Goal: Entertainment & Leisure: Consume media (video, audio)

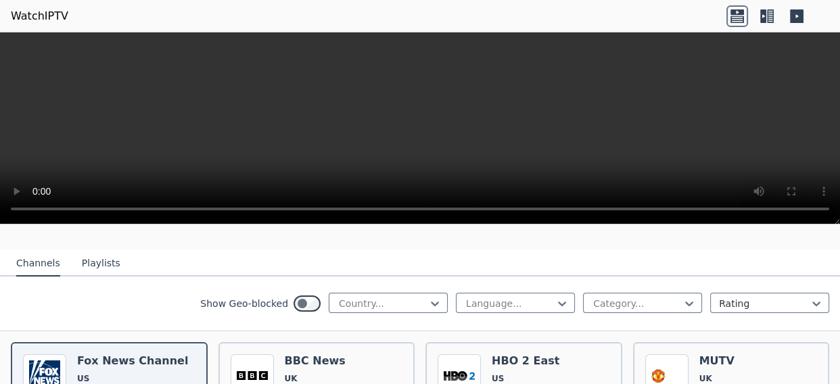
scroll to position [164, 0]
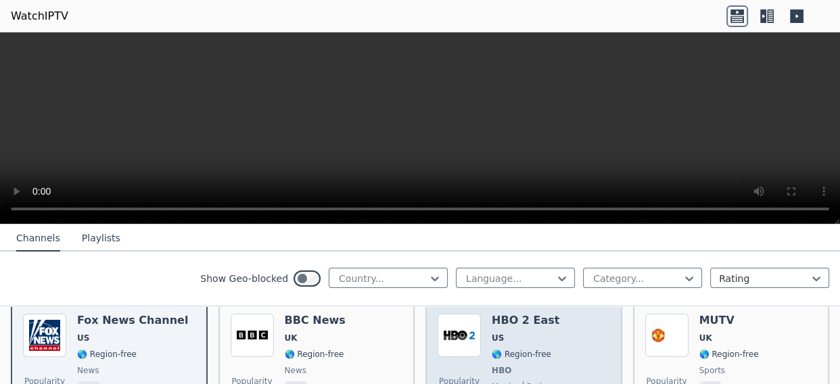
click at [472, 320] on img at bounding box center [459, 335] width 43 height 43
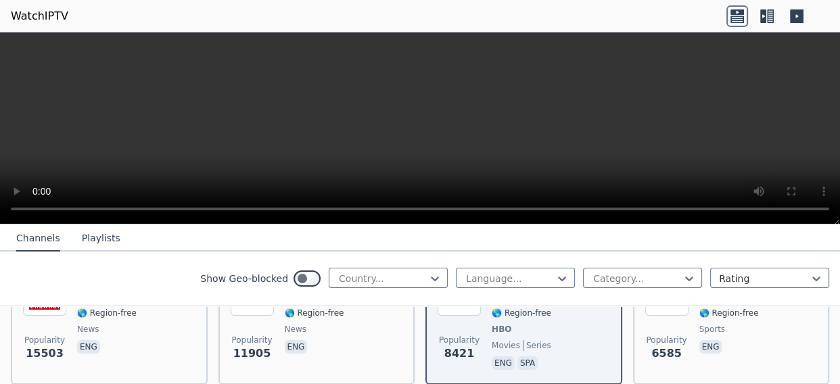
scroll to position [288, 0]
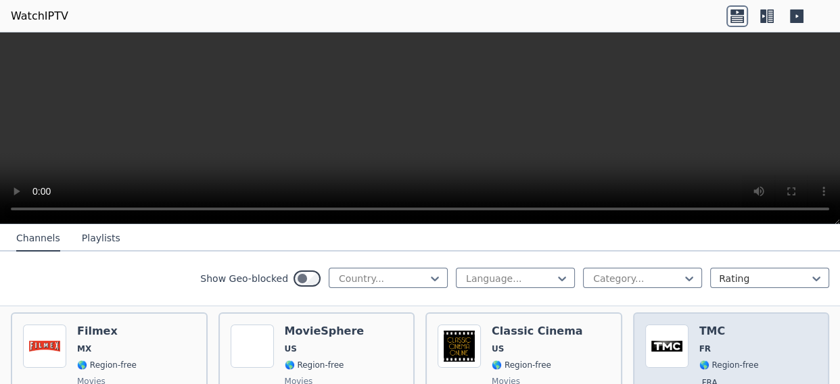
click at [661, 338] on img at bounding box center [667, 346] width 43 height 43
click at [651, 336] on img at bounding box center [667, 346] width 43 height 43
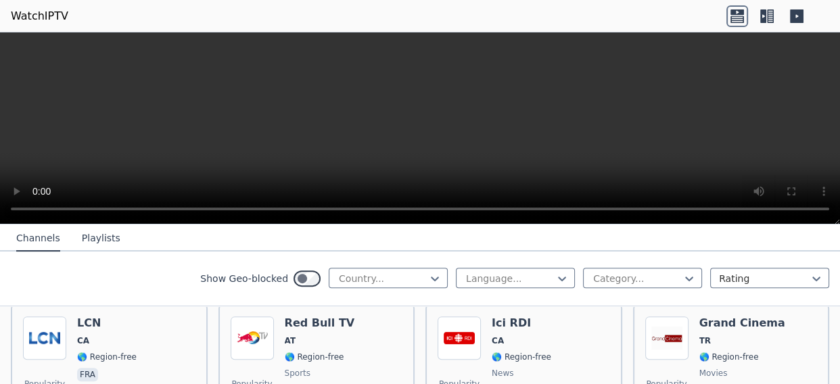
scroll to position [559, 0]
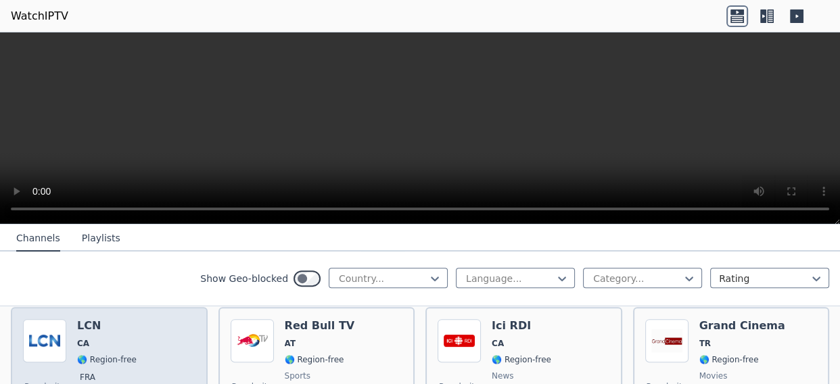
click at [83, 355] on span "🌎 Region-free" at bounding box center [107, 360] width 60 height 11
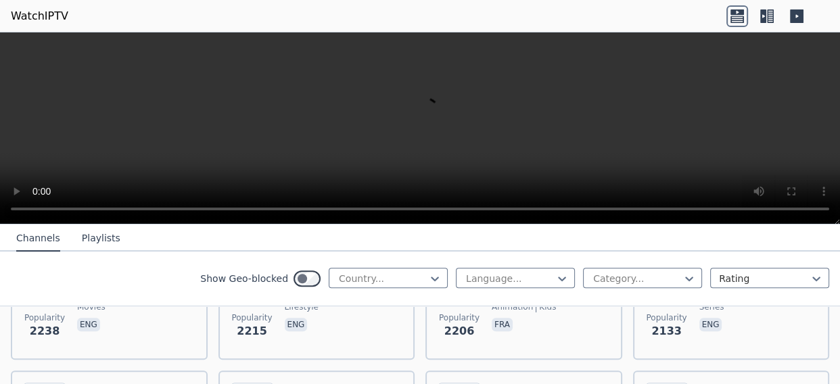
scroll to position [928, 0]
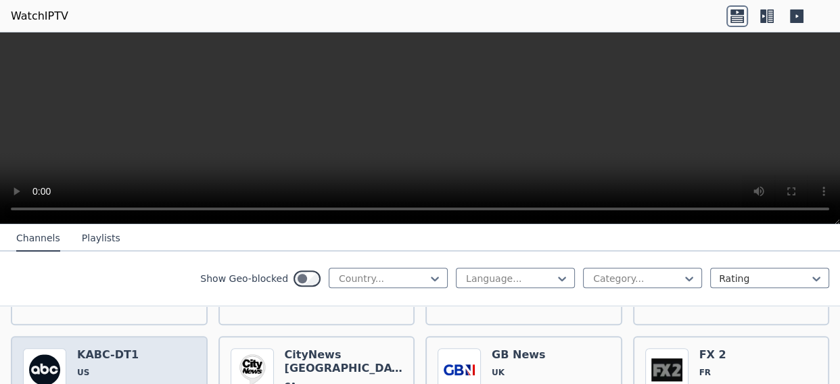
click at [121, 348] on h6 "KABC-DT1" at bounding box center [108, 355] width 62 height 14
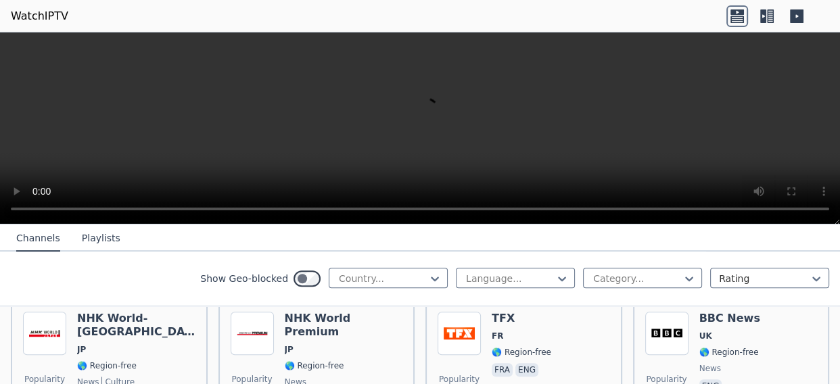
scroll to position [1100, 0]
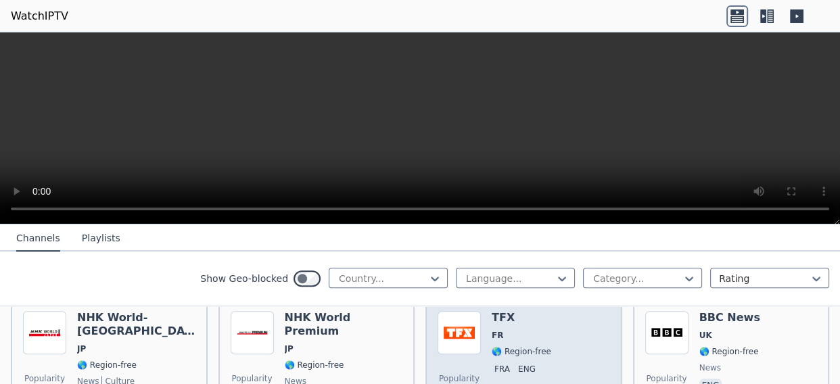
click at [484, 322] on div "Popularity 1713 TFX FR 🌎 Region-free fra eng" at bounding box center [524, 359] width 173 height 97
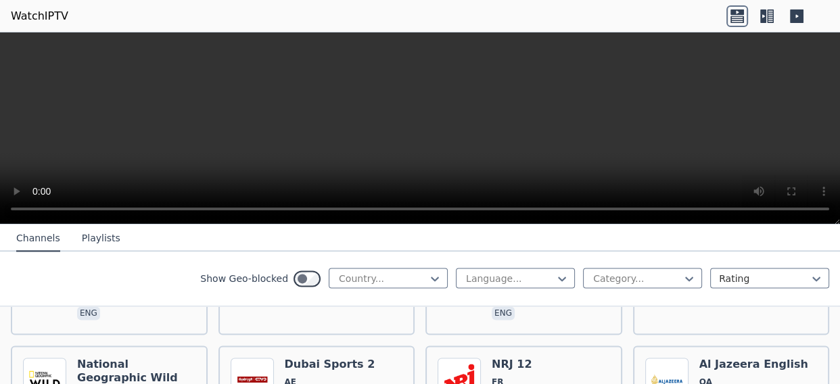
scroll to position [1934, 0]
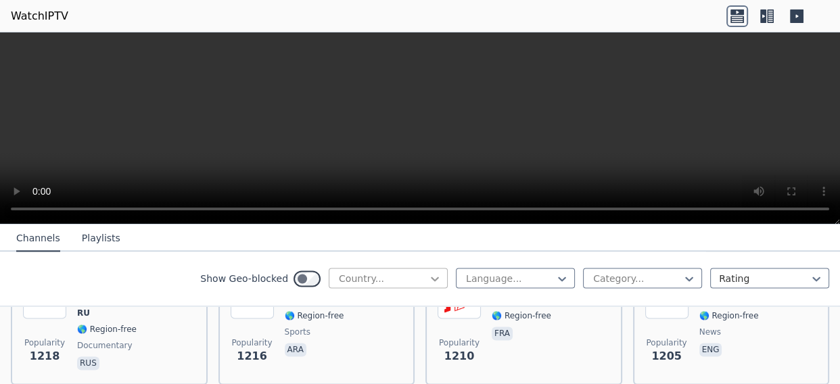
click at [428, 283] on icon at bounding box center [435, 279] width 14 height 14
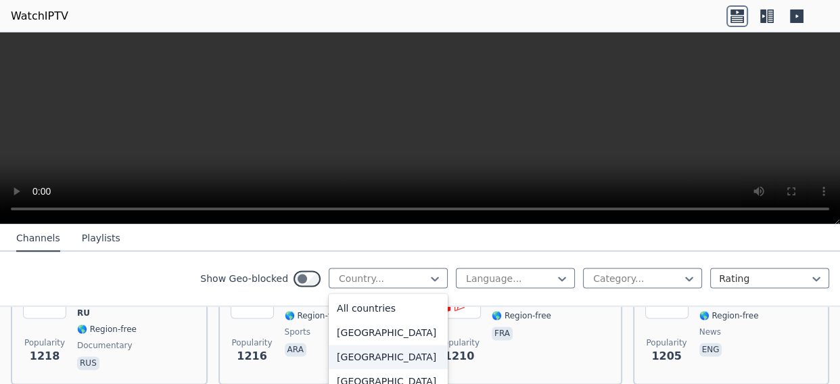
click at [348, 369] on div "[GEOGRAPHIC_DATA]" at bounding box center [388, 357] width 119 height 24
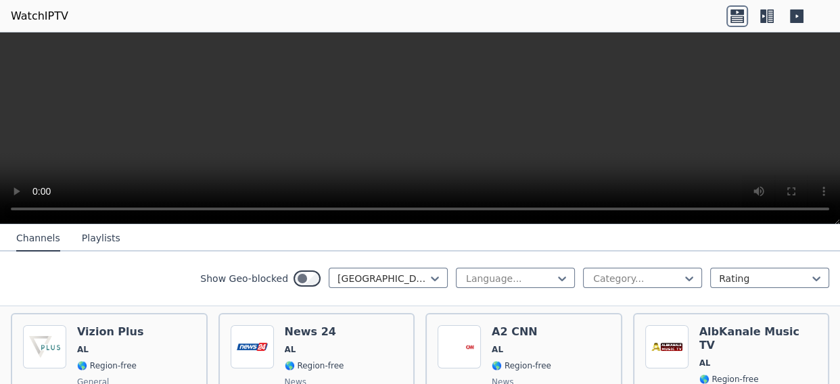
scroll to position [155, 0]
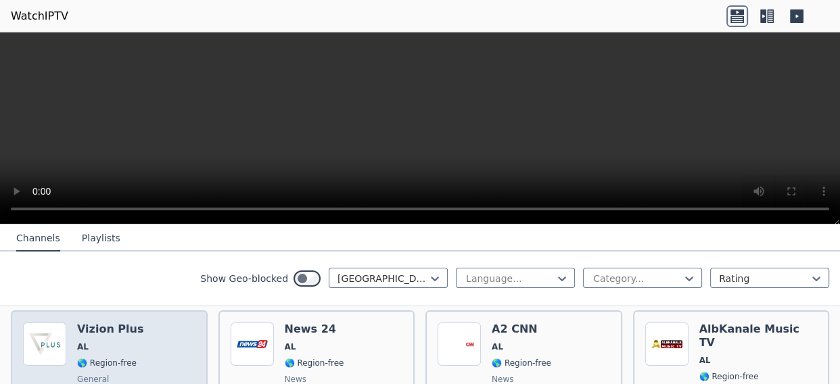
click at [93, 323] on h6 "Vizion Plus" at bounding box center [110, 330] width 66 height 14
click at [131, 343] on div "Popularity 365 Vizion Plus AL 🌎 Region-free general sqi" at bounding box center [109, 371] width 173 height 97
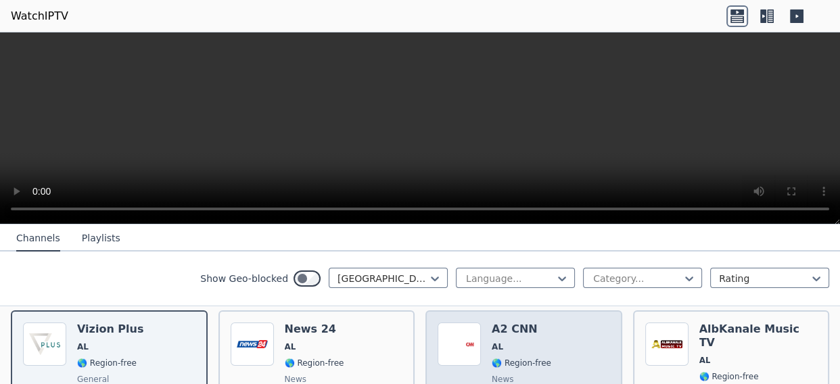
click at [499, 358] on span "🌎 Region-free" at bounding box center [522, 363] width 60 height 11
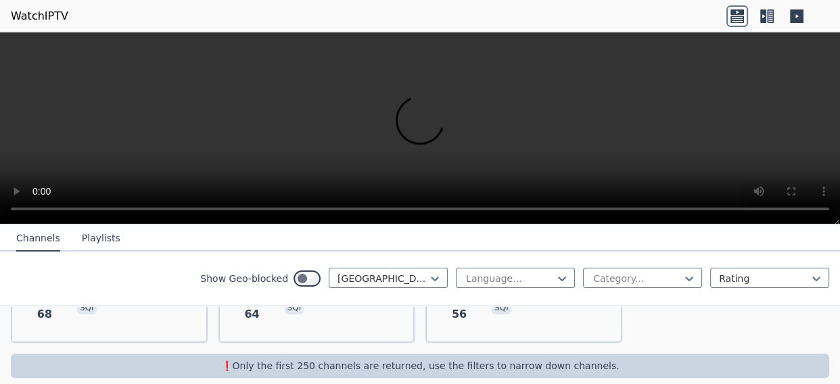
scroll to position [513, 0]
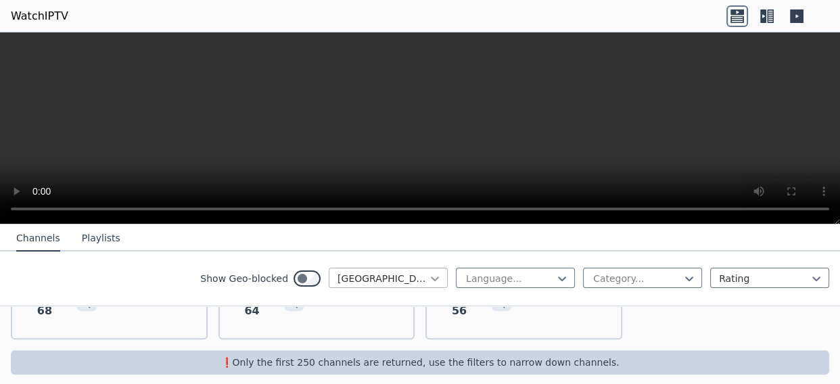
click at [428, 281] on icon at bounding box center [435, 279] width 14 height 14
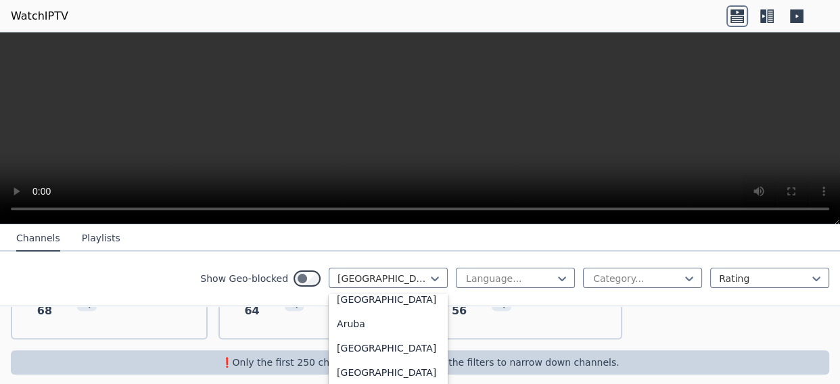
scroll to position [179, 0]
click at [354, 288] on div "[GEOGRAPHIC_DATA]" at bounding box center [388, 276] width 119 height 24
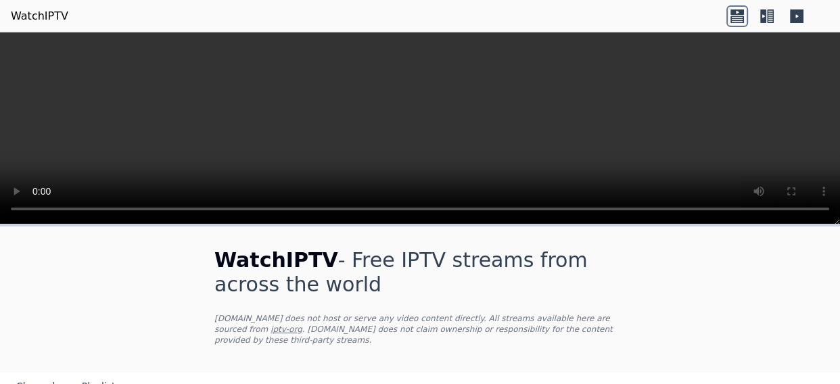
drag, startPoint x: 829, startPoint y: 240, endPoint x: 825, endPoint y: 251, distance: 11.3
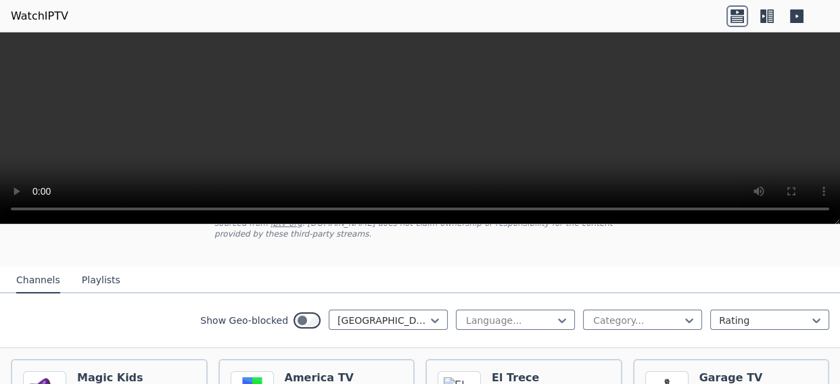
scroll to position [121, 0]
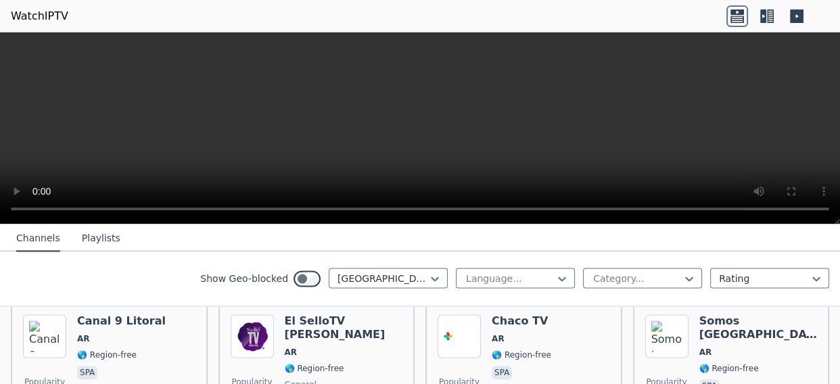
scroll to position [1966, 0]
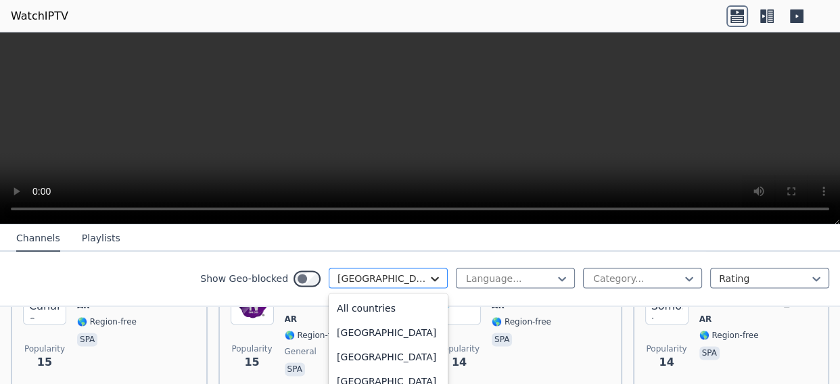
click at [428, 284] on icon at bounding box center [435, 279] width 14 height 14
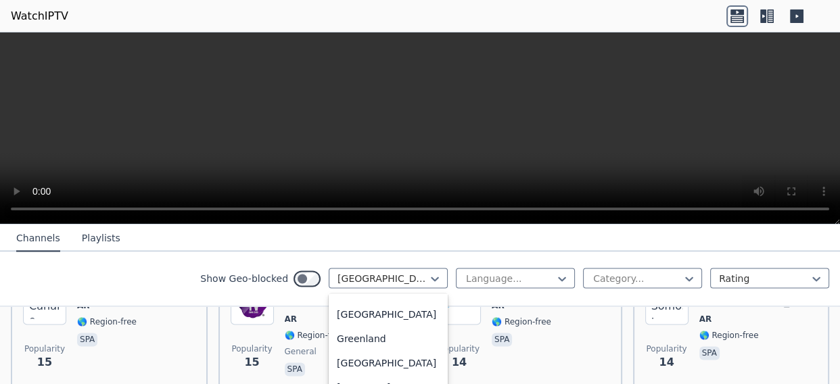
scroll to position [1857, 0]
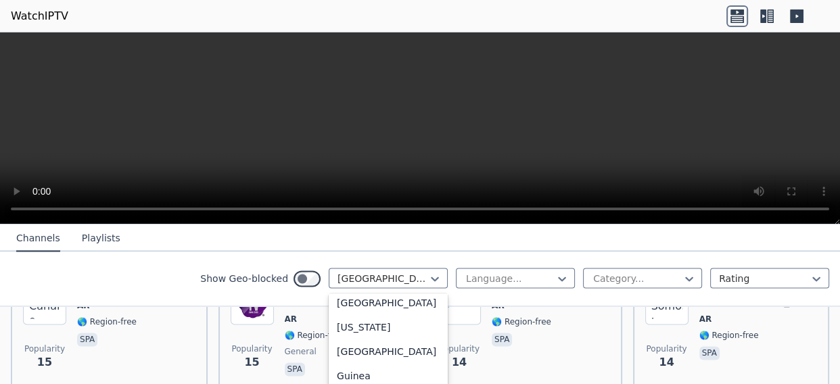
click at [352, 47] on div "[GEOGRAPHIC_DATA]" at bounding box center [388, 35] width 119 height 24
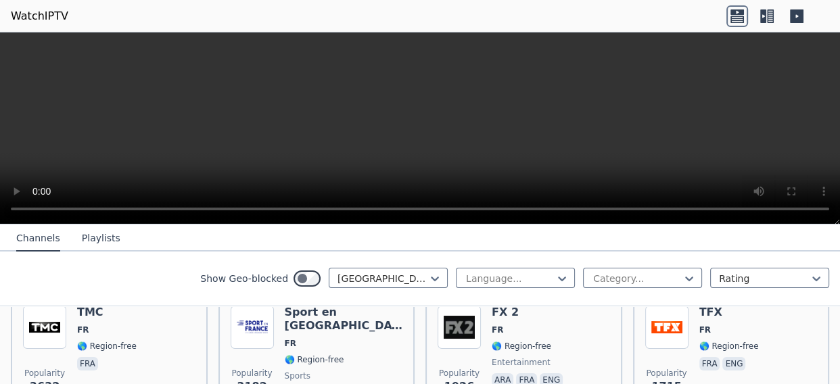
scroll to position [148, 0]
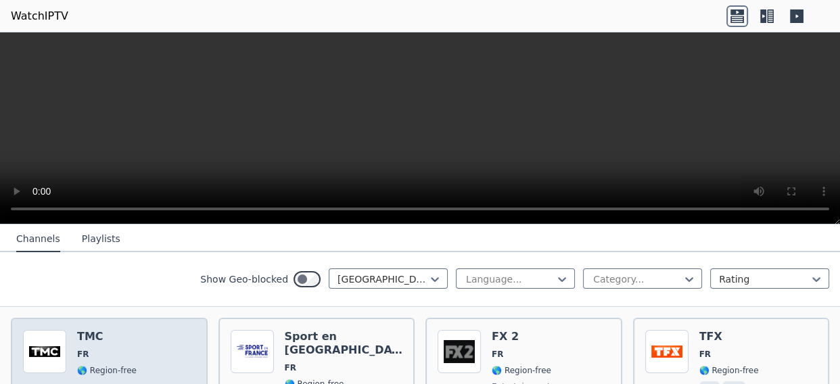
click at [81, 365] on span "🌎 Region-free" at bounding box center [107, 370] width 60 height 11
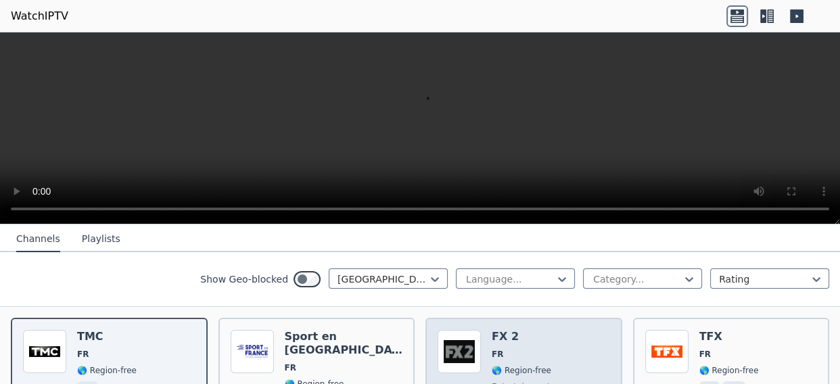
click at [501, 365] on span "🌎 Region-free" at bounding box center [522, 370] width 60 height 11
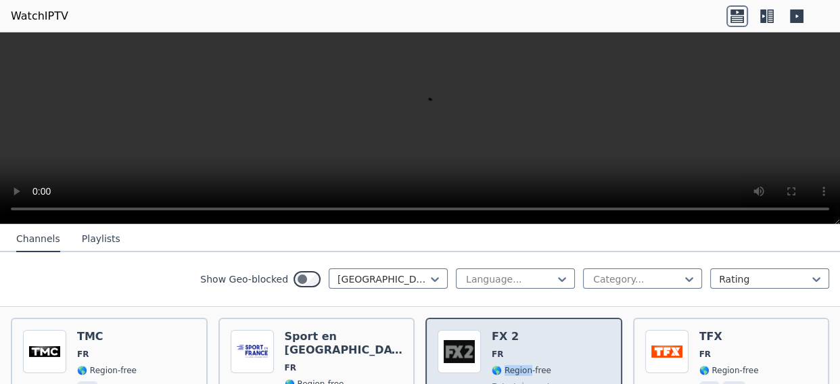
click at [501, 365] on span "🌎 Region-free" at bounding box center [522, 370] width 60 height 11
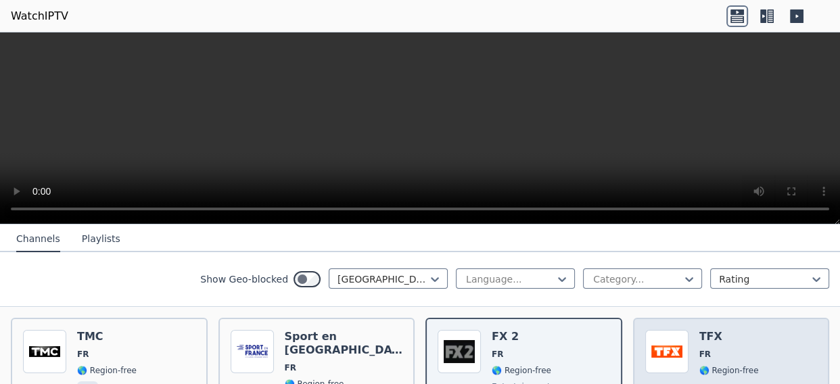
click at [683, 348] on div "Popularity 1715 TFX FR 🌎 Region-free fra eng" at bounding box center [732, 378] width 173 height 97
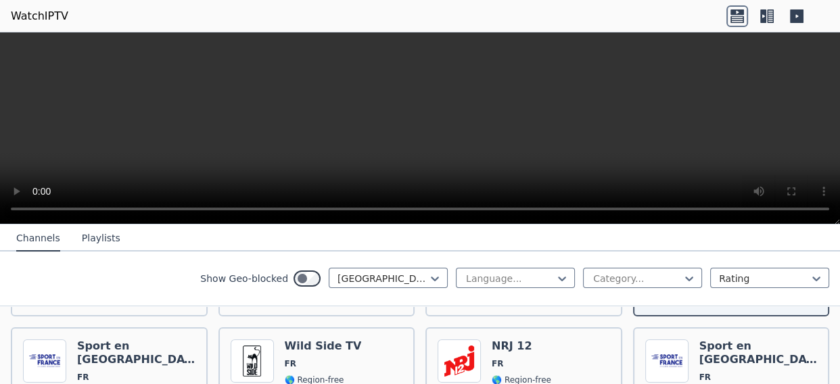
scroll to position [295, 0]
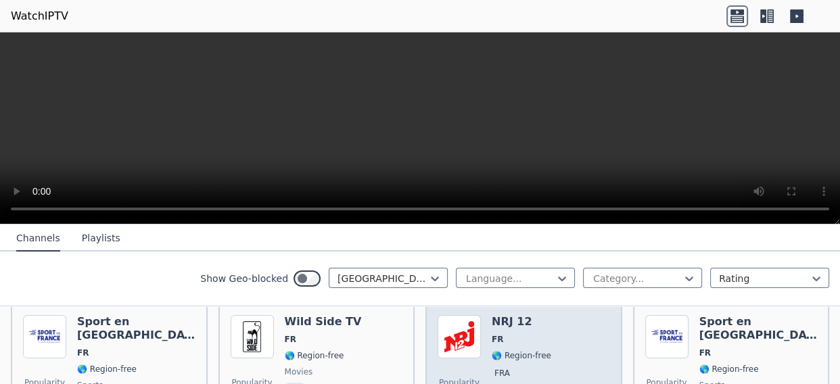
click at [505, 350] on span "🌎 Region-free" at bounding box center [522, 355] width 60 height 11
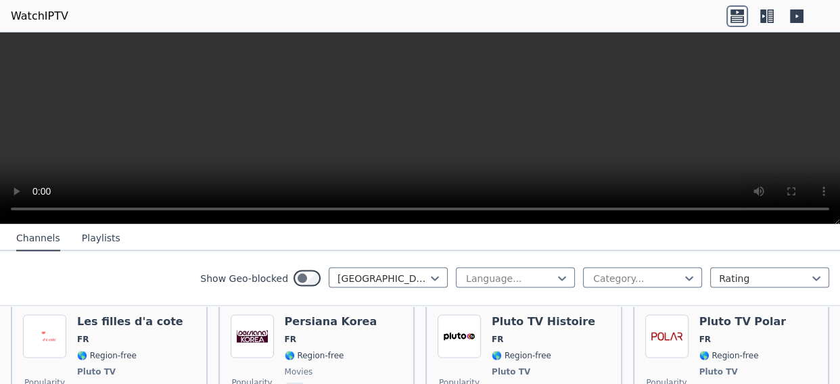
scroll to position [2838, 0]
